Goal: Task Accomplishment & Management: Use online tool/utility

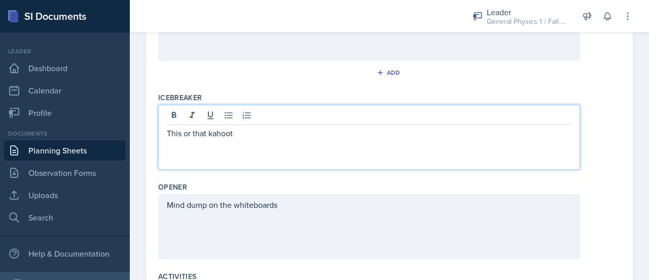
click at [256, 127] on p "This or that kahoot" at bounding box center [369, 133] width 405 height 12
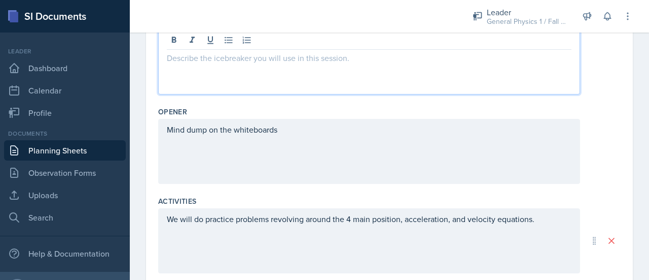
scroll to position [273, 0]
click at [167, 220] on div "We will do practice problems revolving around the 4 main position, acceleration…" at bounding box center [369, 242] width 422 height 65
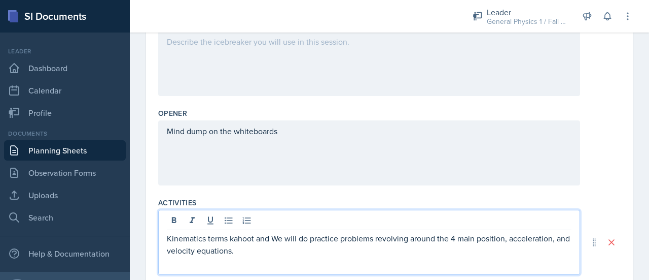
click at [310, 237] on p "Kinematics terms kahoot and We will do practice problems revolving around the 4…" at bounding box center [369, 244] width 405 height 24
click at [309, 248] on p "Kinematics terms kahoot and practice problems revolving around the 4 main posit…" at bounding box center [369, 244] width 405 height 24
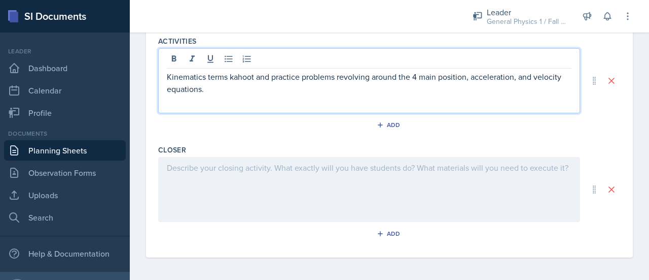
scroll to position [435, 0]
click at [269, 199] on div at bounding box center [369, 189] width 422 height 65
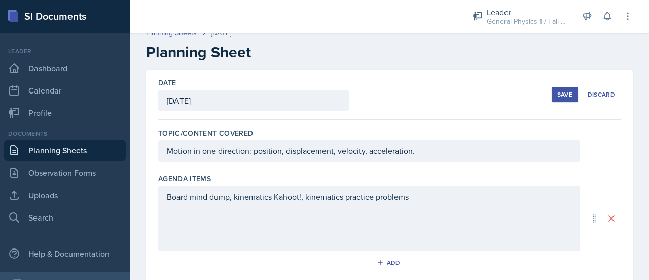
scroll to position [347, 0]
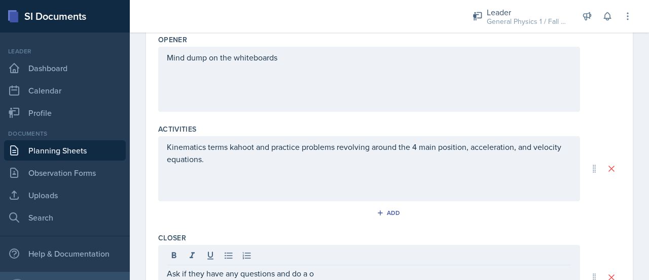
click at [284, 67] on div "Mind dump on the whiteboards" at bounding box center [369, 79] width 422 height 65
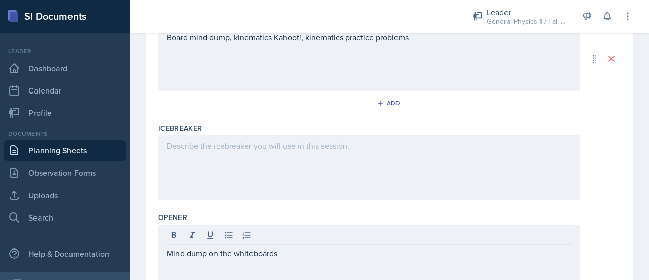
click at [247, 162] on div at bounding box center [369, 167] width 422 height 65
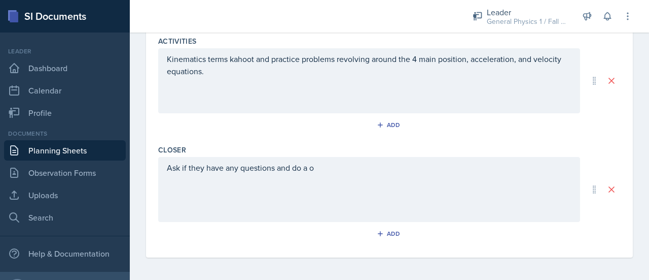
scroll to position [435, 0]
click at [346, 172] on div "Ask if they have any questions and do a o" at bounding box center [369, 189] width 422 height 65
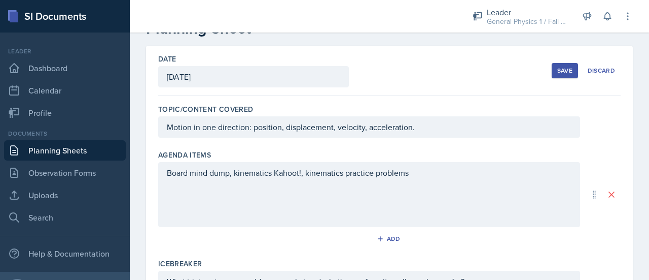
scroll to position [0, 0]
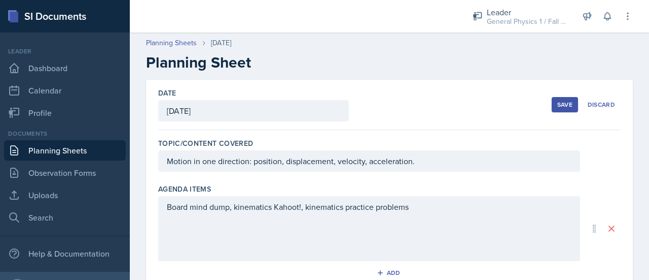
click at [558, 101] on div "Save" at bounding box center [565, 104] width 15 height 8
